Goal: Task Accomplishment & Management: Manage account settings

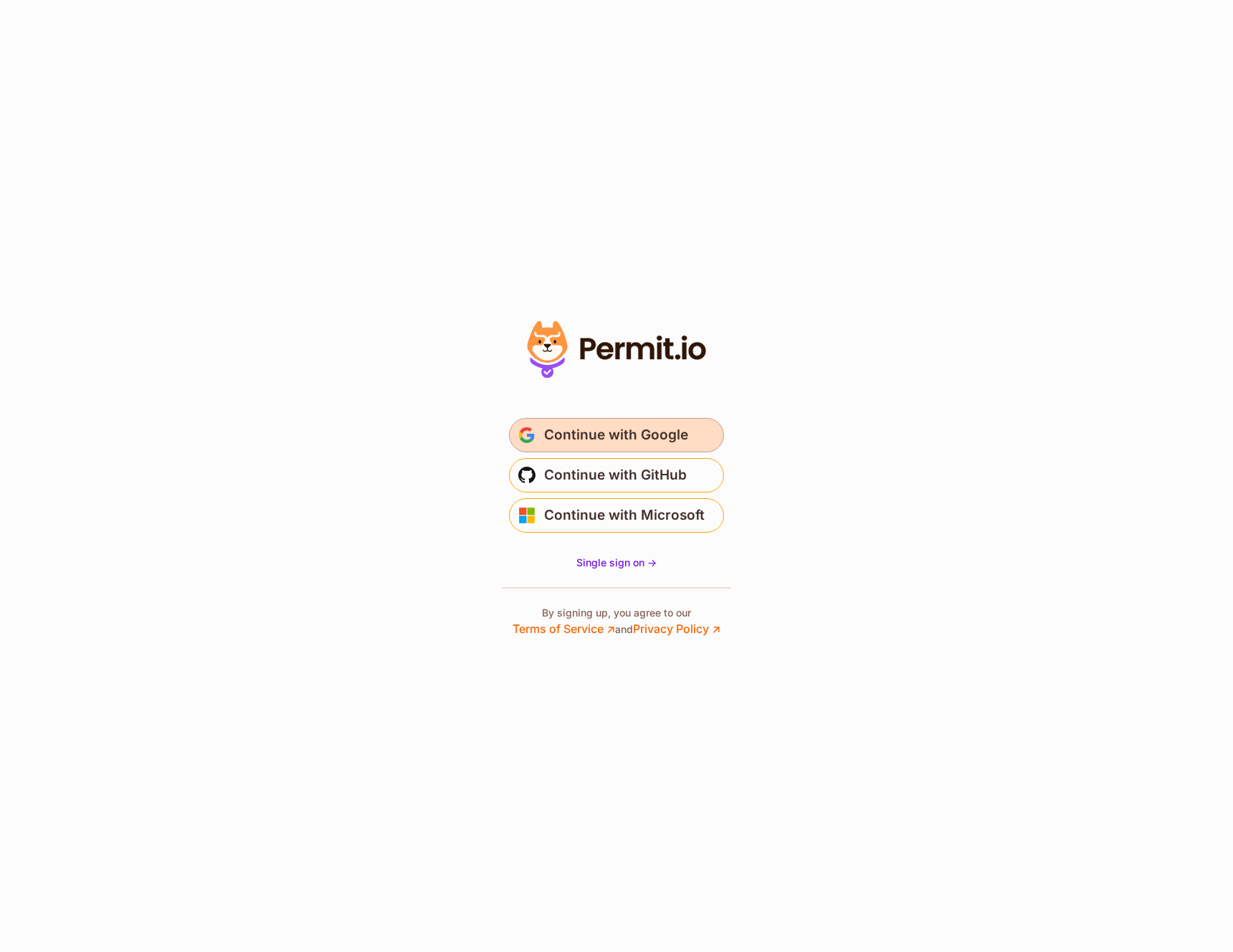
click at [586, 427] on span "Continue with Google" at bounding box center [616, 435] width 145 height 23
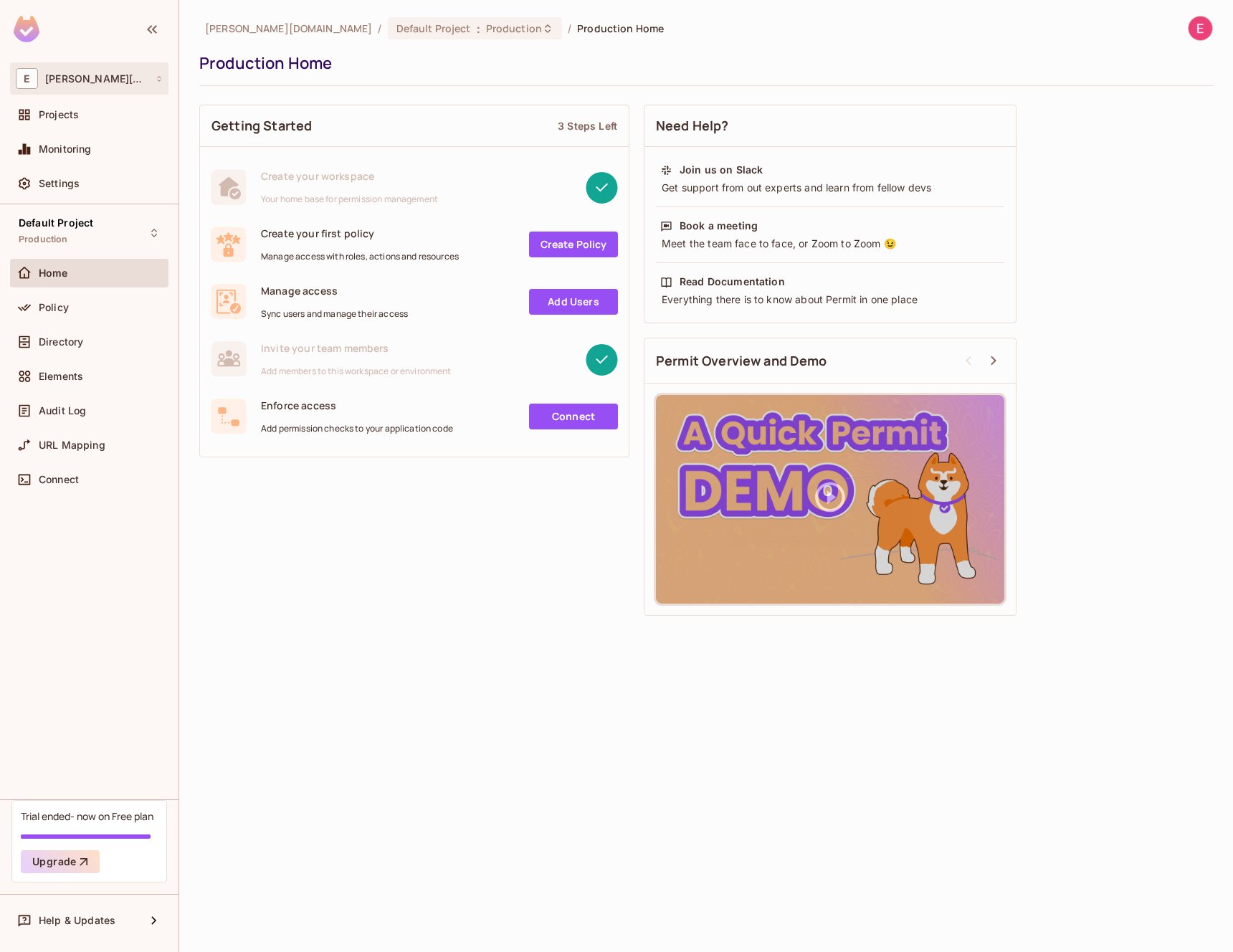
click at [132, 88] on div "E eder.getclipp.com" at bounding box center [89, 78] width 147 height 21
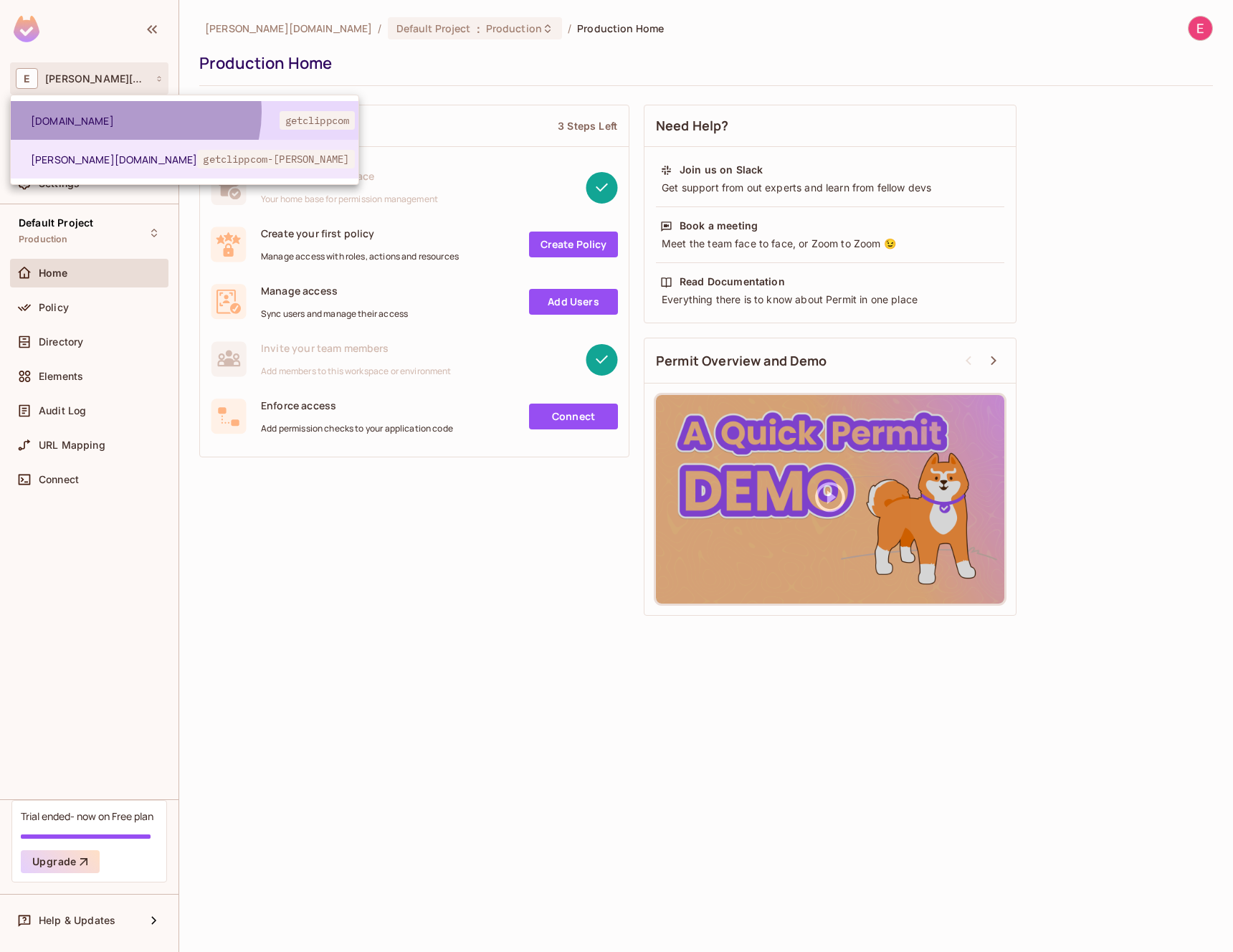
click at [134, 111] on li "getclipp.com getclippcom" at bounding box center [185, 121] width 348 height 39
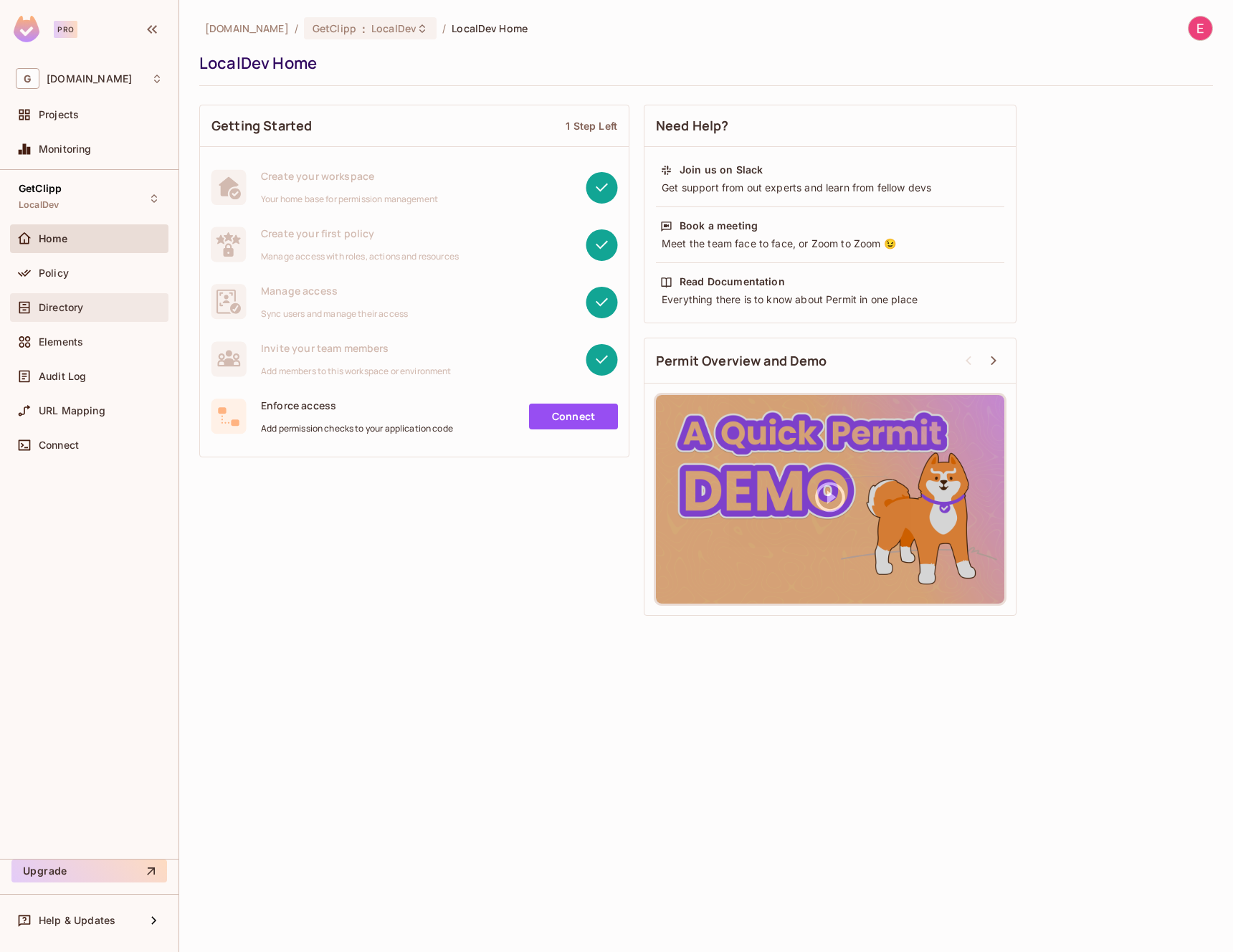
click at [78, 316] on div "Directory" at bounding box center [89, 307] width 158 height 29
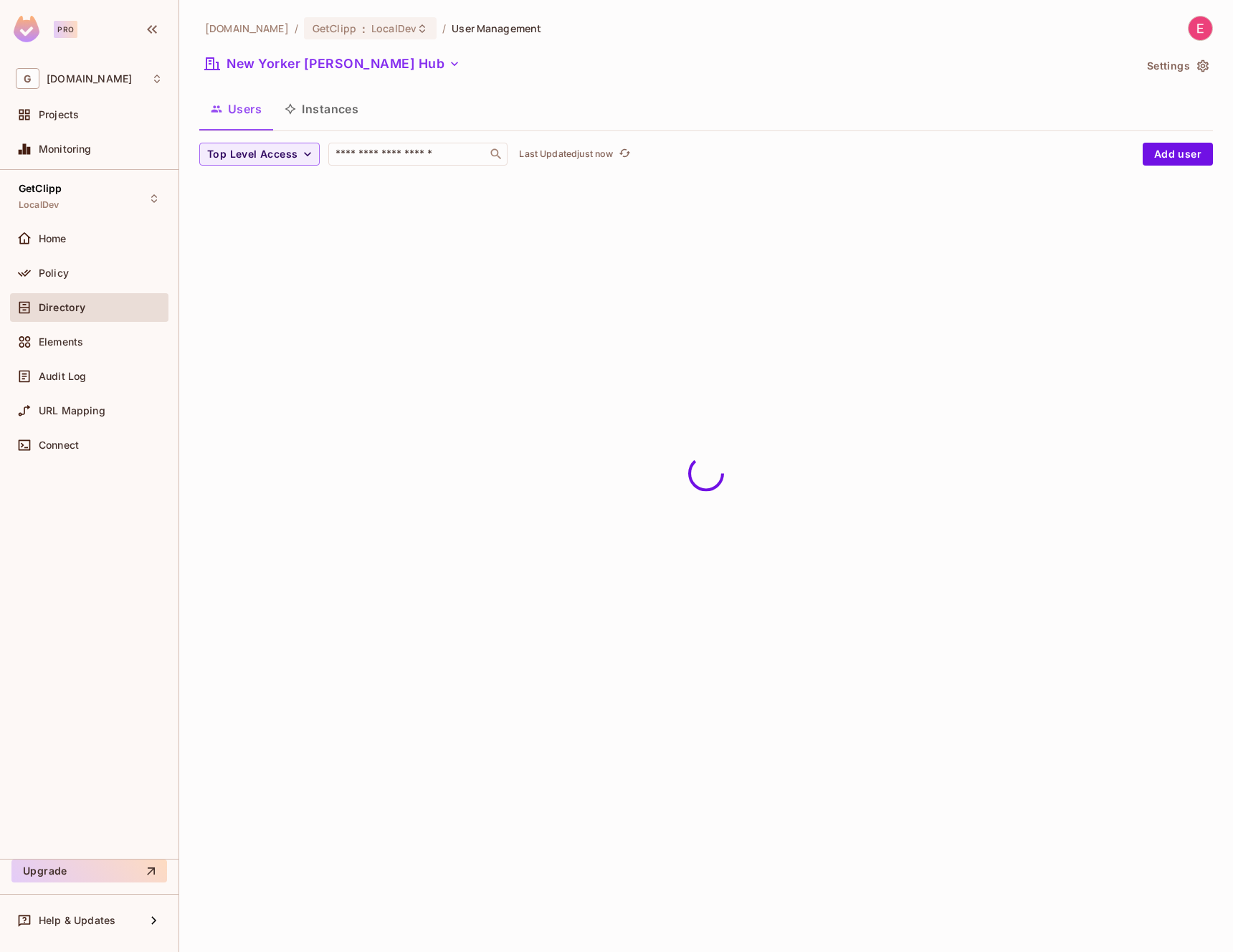
click at [403, 327] on div "getclipp.com / GetClipp : LocalDev / User Management New Yorker Fisher Hub Sett…" at bounding box center [706, 476] width 1054 height 952
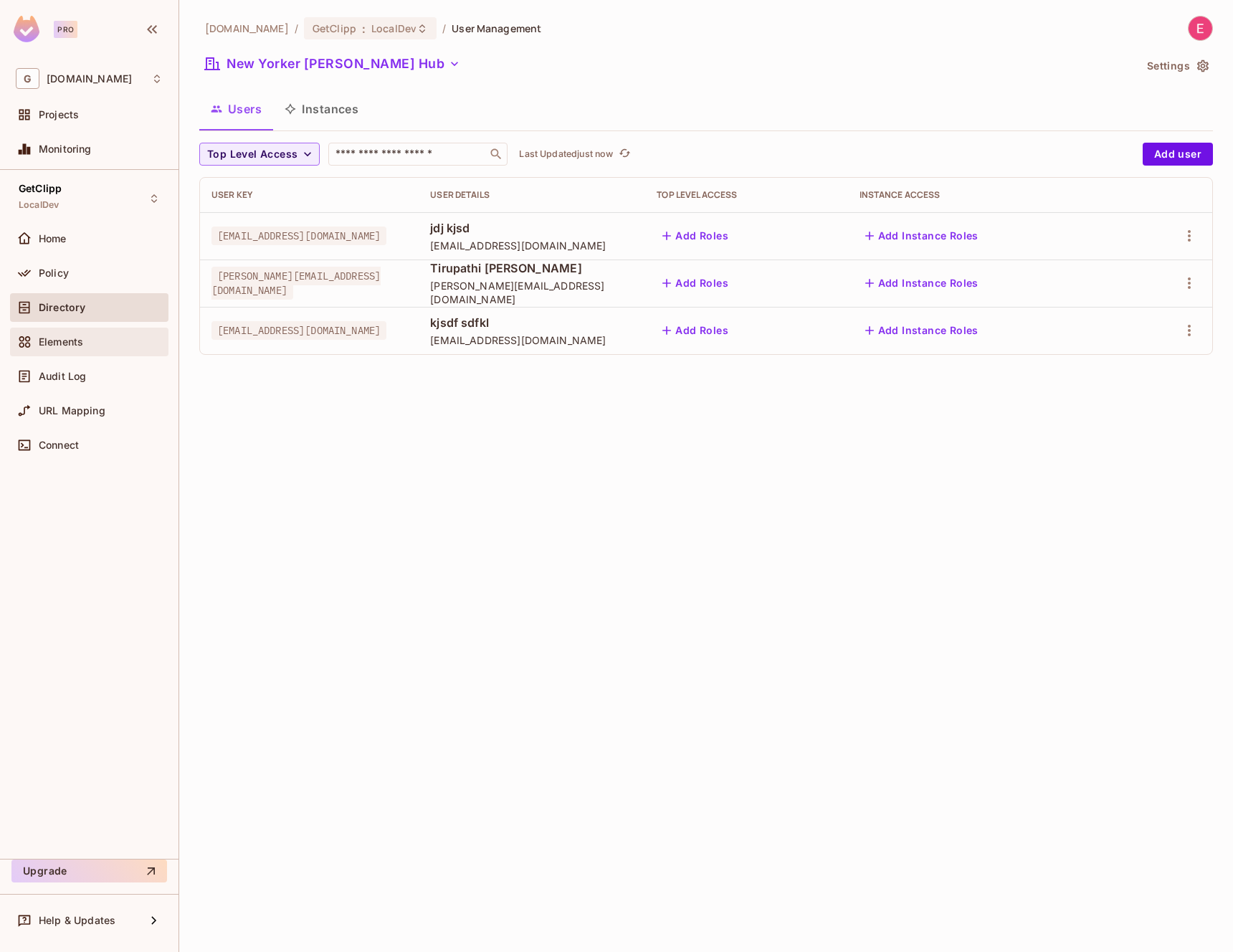
click at [84, 336] on div "Elements" at bounding box center [100, 342] width 124 height 11
